Goal: Navigation & Orientation: Find specific page/section

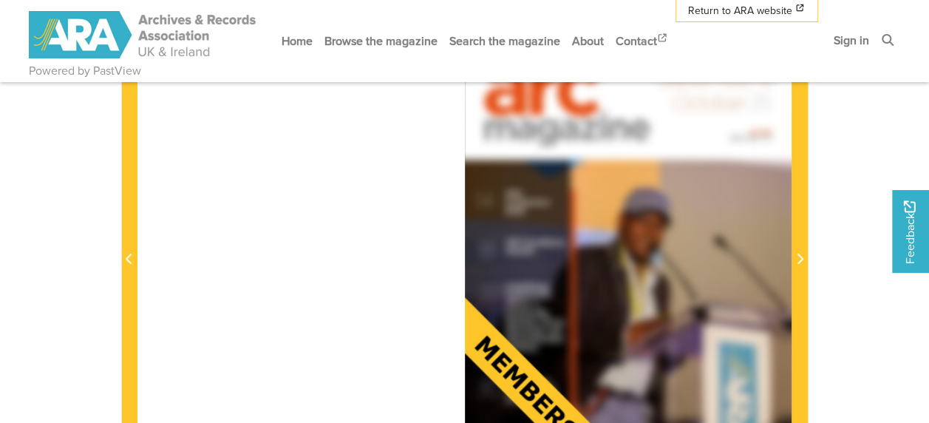
click at [635, 235] on div at bounding box center [628, 250] width 327 height 463
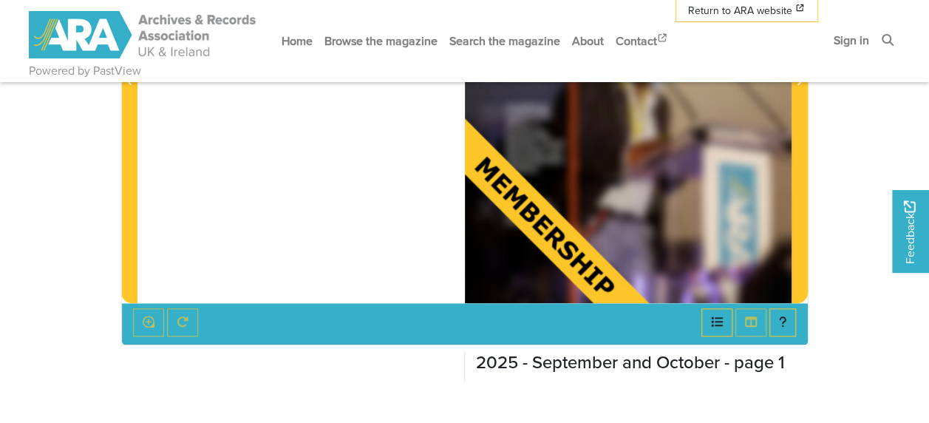
scroll to position [369, 0]
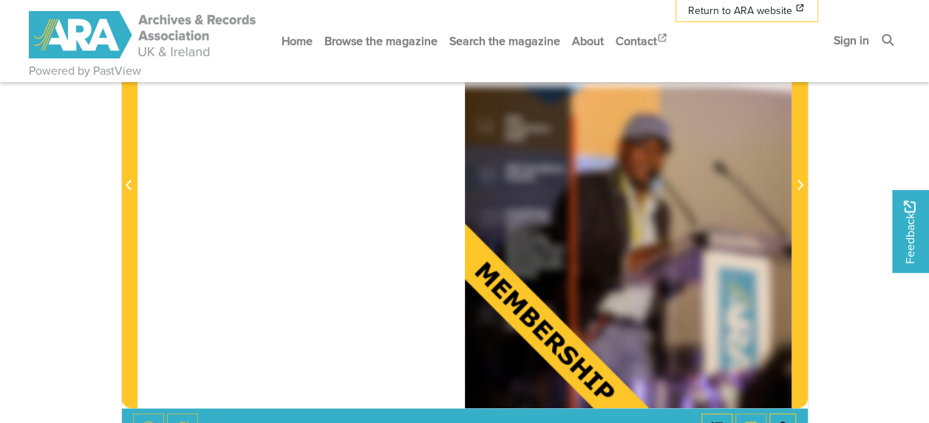
click at [549, 288] on div at bounding box center [628, 176] width 327 height 463
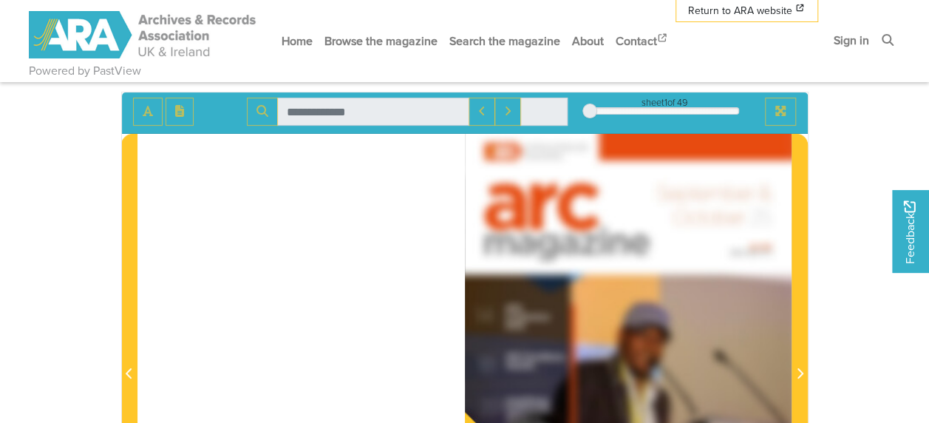
scroll to position [74, 0]
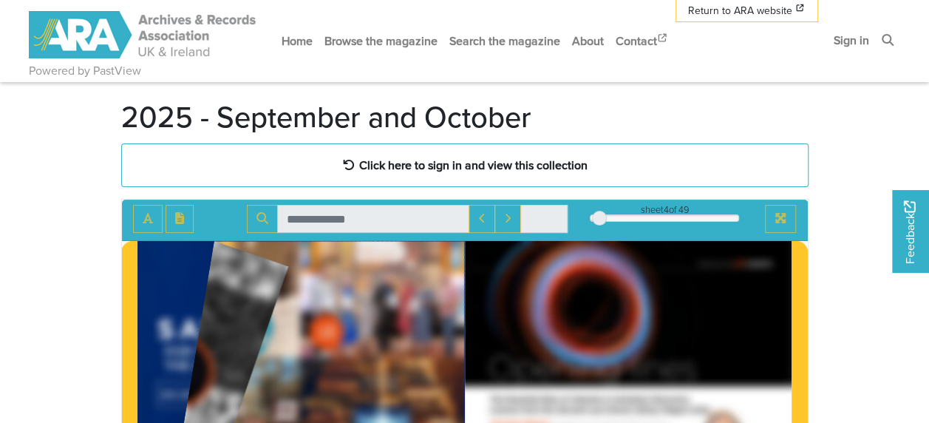
drag, startPoint x: 590, startPoint y: 215, endPoint x: 609, endPoint y: 213, distance: 19.3
click at [607, 213] on div at bounding box center [599, 218] width 15 height 15
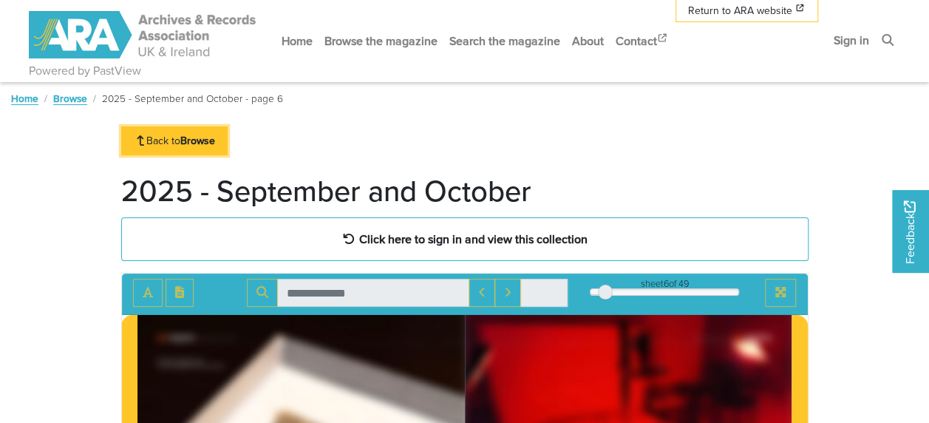
click at [177, 134] on link "Back to Browse" at bounding box center [174, 140] width 107 height 29
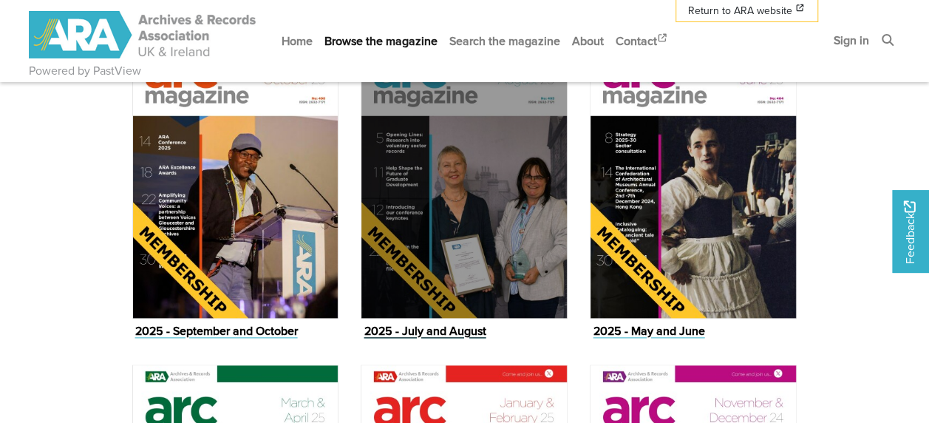
scroll to position [784, 0]
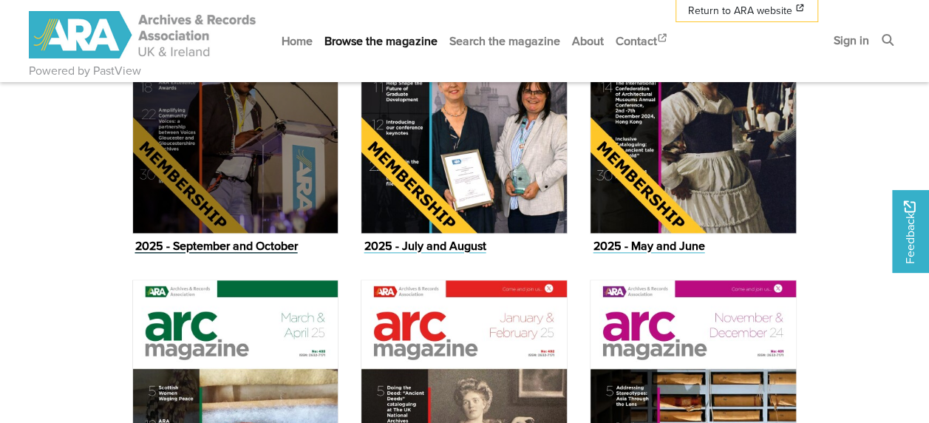
click at [223, 245] on figure "2025 - September and October Issue" at bounding box center [235, 100] width 207 height 316
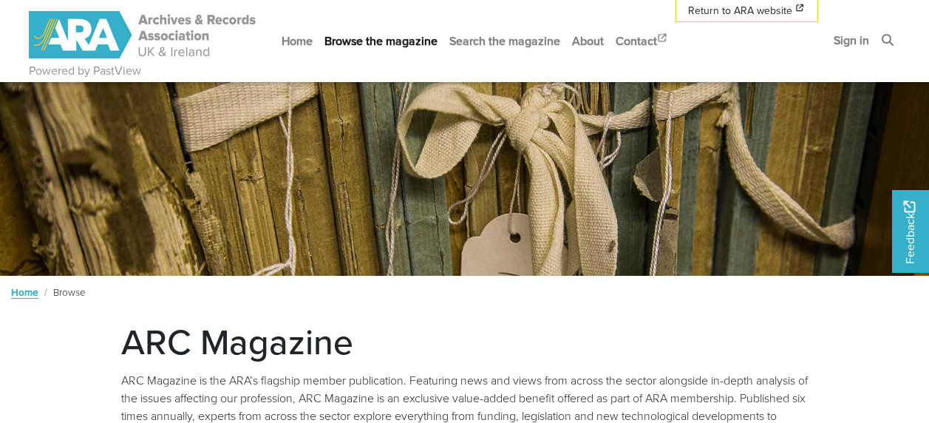
scroll to position [784, 0]
